Goal: Information Seeking & Learning: Learn about a topic

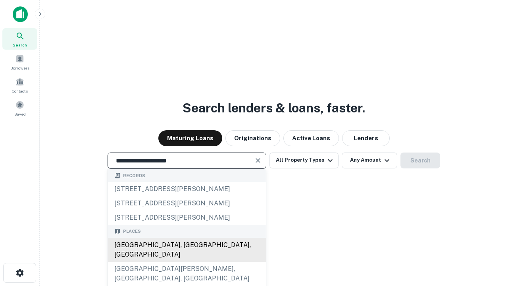
click at [186, 261] on div "[GEOGRAPHIC_DATA], [GEOGRAPHIC_DATA], [GEOGRAPHIC_DATA]" at bounding box center [187, 250] width 158 height 24
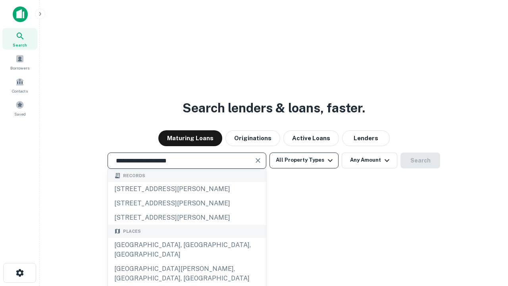
type input "**********"
click at [304, 160] on button "All Property Types" at bounding box center [303, 160] width 69 height 16
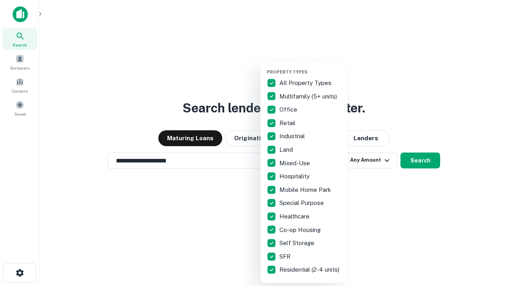
click at [310, 67] on button "button" at bounding box center [310, 67] width 87 height 0
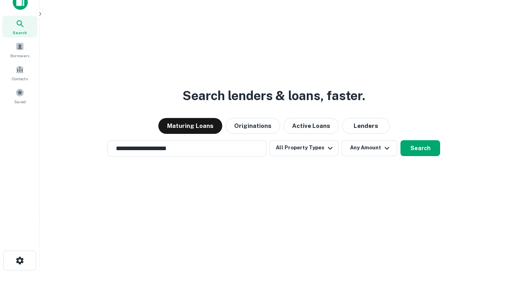
scroll to position [5, 96]
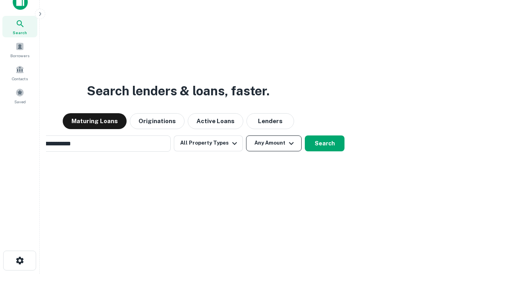
click at [246, 135] on button "Any Amount" at bounding box center [274, 143] width 56 height 16
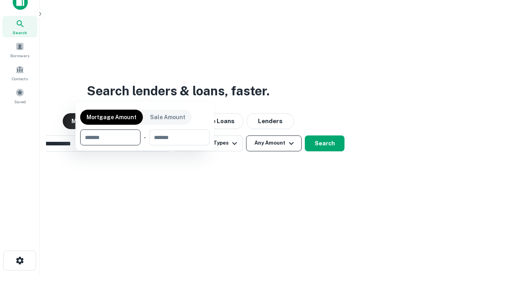
scroll to position [13, 0]
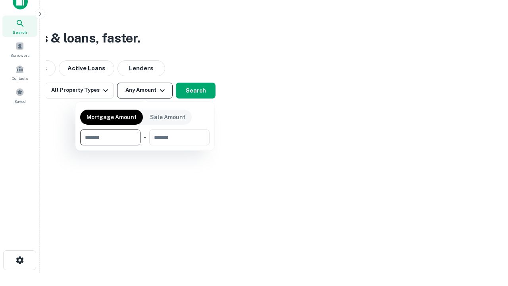
type input "*******"
click at [145, 145] on button "button" at bounding box center [144, 145] width 129 height 0
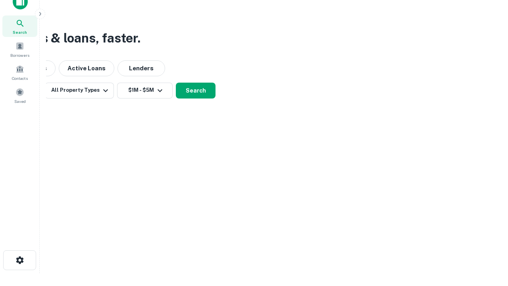
scroll to position [12, 0]
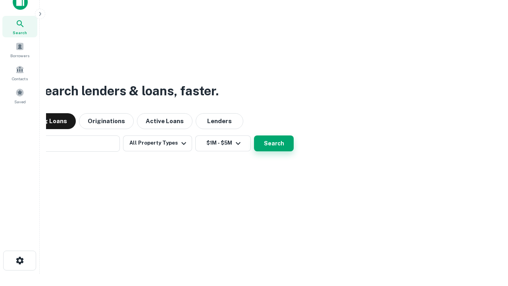
click at [254, 135] on button "Search" at bounding box center [274, 143] width 40 height 16
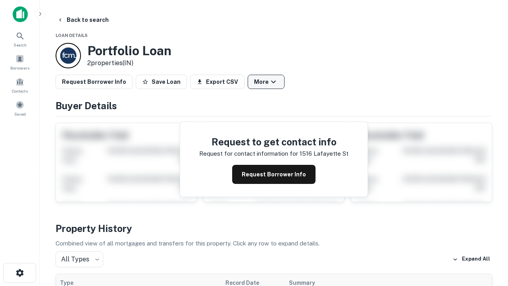
click at [266, 82] on button "More" at bounding box center [265, 82] width 37 height 14
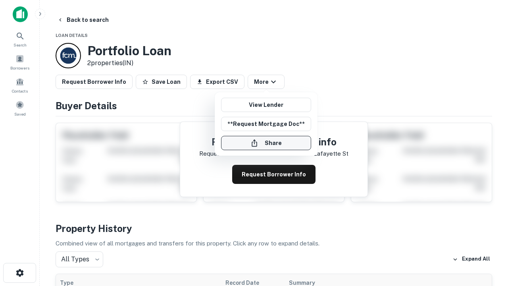
click at [266, 143] on button "Share" at bounding box center [266, 143] width 90 height 14
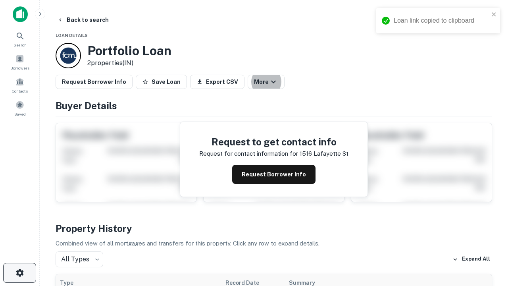
click at [19, 272] on icon "button" at bounding box center [20, 273] width 10 height 10
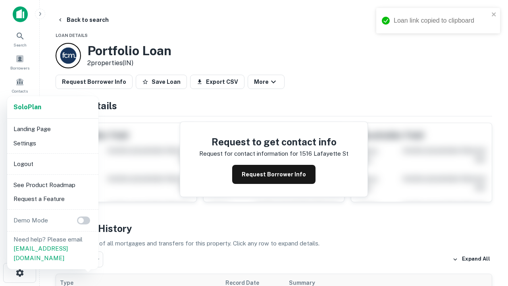
click at [52, 163] on li "Logout" at bounding box center [52, 164] width 85 height 14
